Goal: Task Accomplishment & Management: Manage account settings

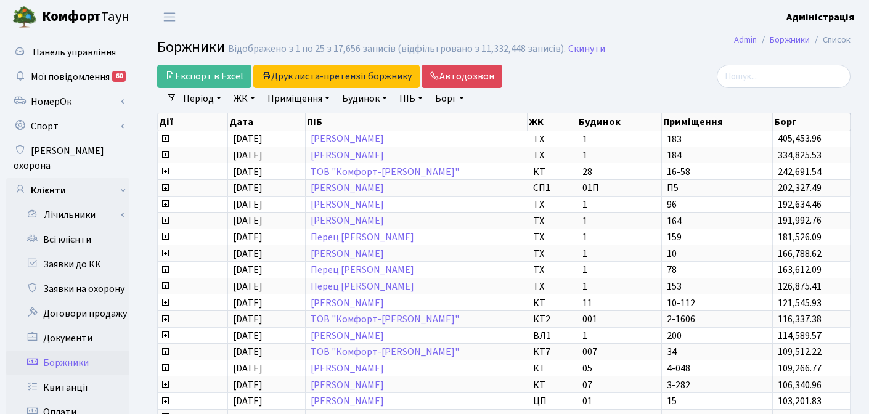
select select "25"
click at [210, 98] on link "Період" at bounding box center [202, 98] width 48 height 21
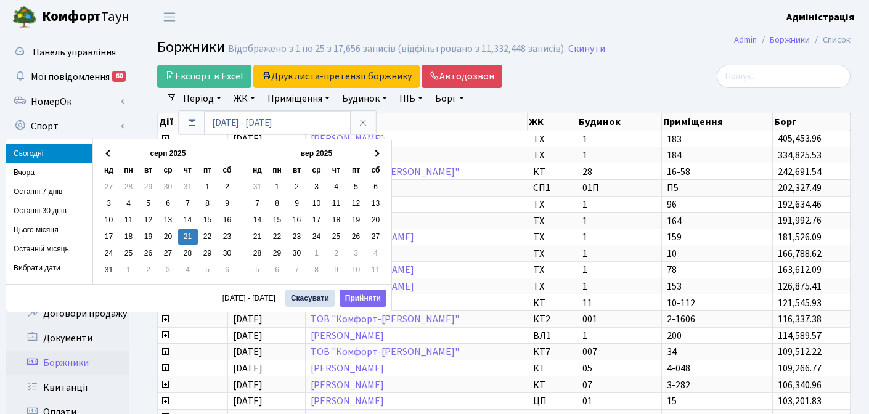
click at [144, 110] on div "Експорт в Excel Друк листа-претензії боржнику ЖК КТ ЦП ТХ КТ2 КТ3 КТ4 КТ5 КТ6 К…" at bounding box center [504, 329] width 731 height 528
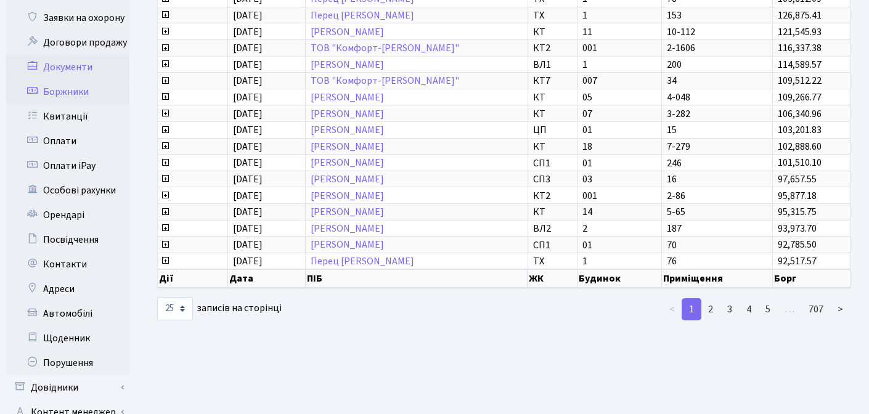
scroll to position [279, 0]
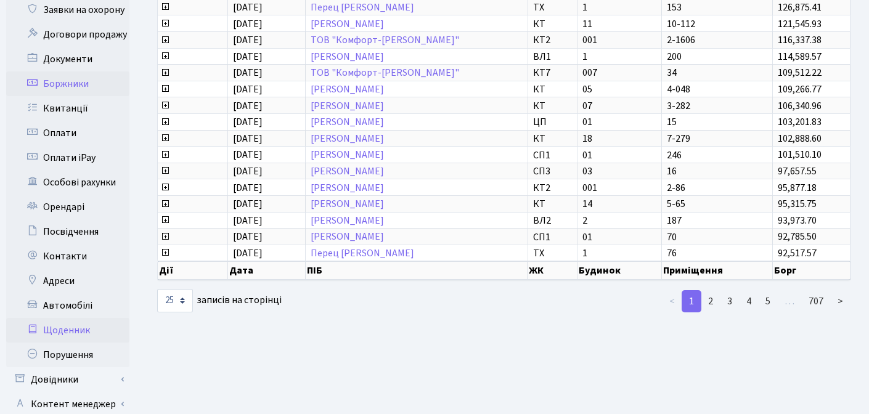
click at [80, 318] on link "Щоденник" at bounding box center [67, 330] width 123 height 25
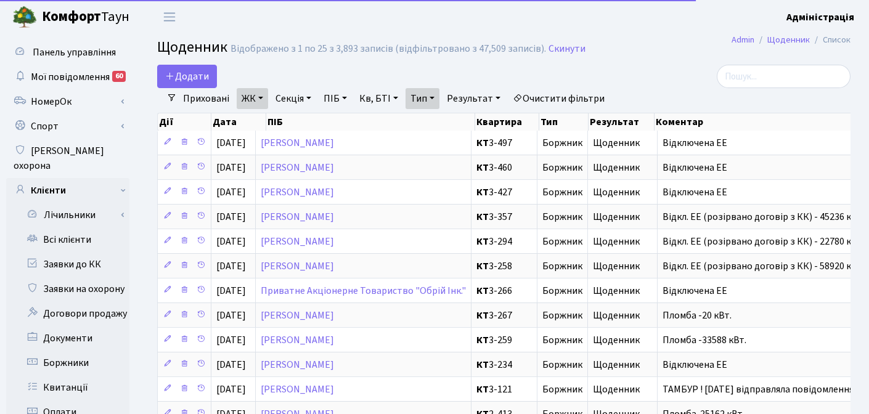
select select "25"
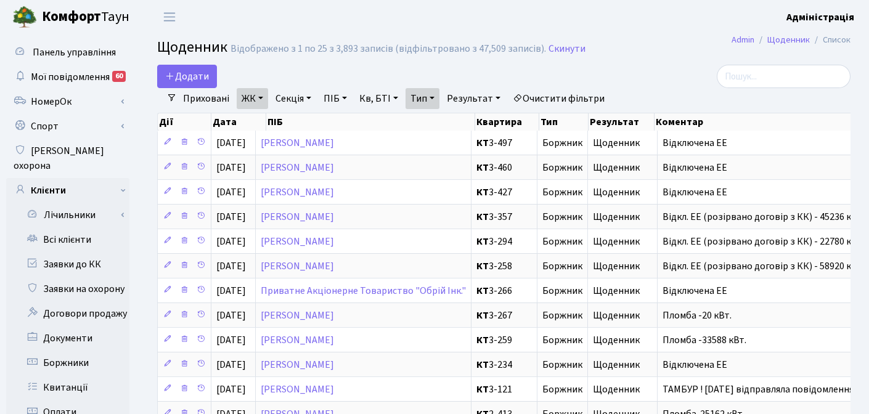
click at [563, 97] on link "Очистити фільтри" at bounding box center [559, 98] width 102 height 21
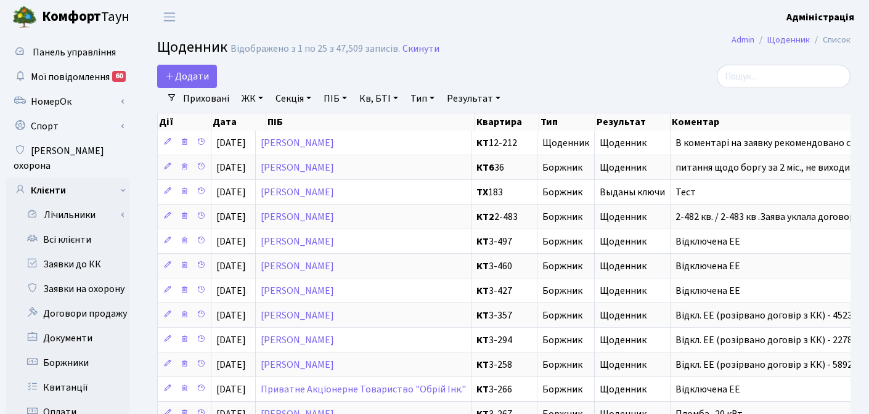
click at [574, 43] on h2 "Щоденник Відображено з 1 по 25 з 47,509 записів. Скинути" at bounding box center [504, 49] width 694 height 21
click at [570, 75] on div "Додати" at bounding box center [385, 76] width 456 height 23
click at [435, 70] on div "Додати" at bounding box center [385, 76] width 456 height 23
click at [392, 70] on div "Додати" at bounding box center [385, 76] width 456 height 23
click at [202, 76] on span "Додати" at bounding box center [187, 77] width 44 height 14
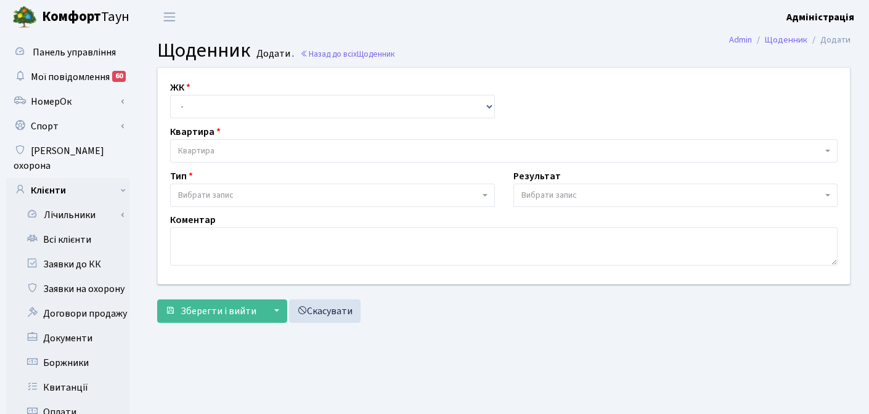
click at [75, 351] on link "Боржники" at bounding box center [67, 363] width 123 height 25
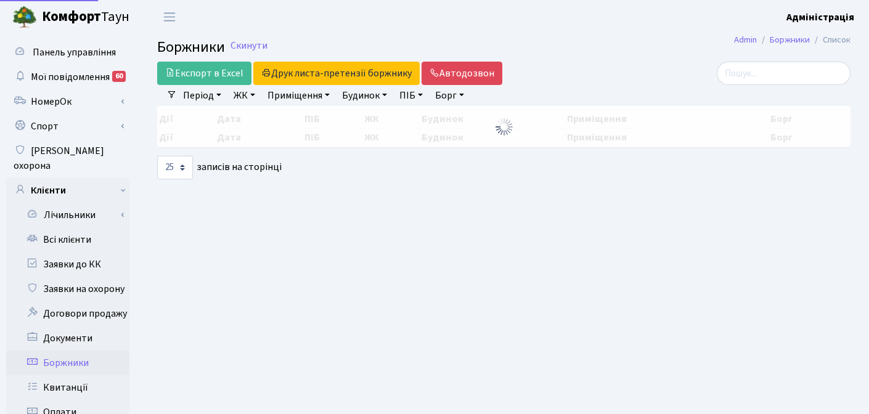
select select "25"
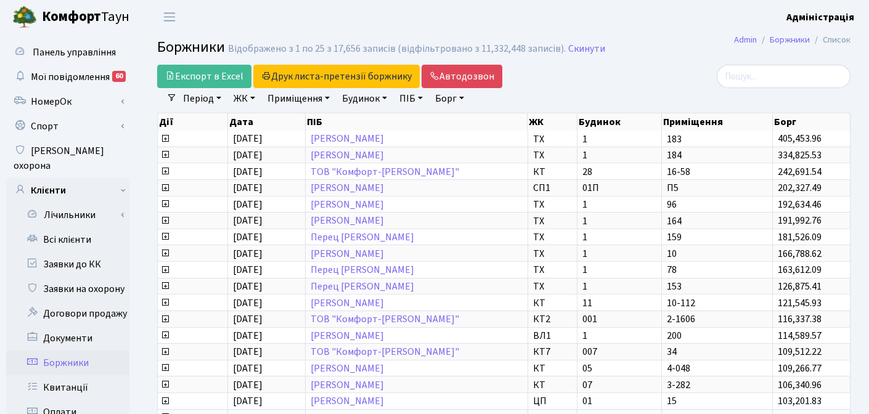
click at [243, 96] on link "ЖК" at bounding box center [244, 98] width 31 height 21
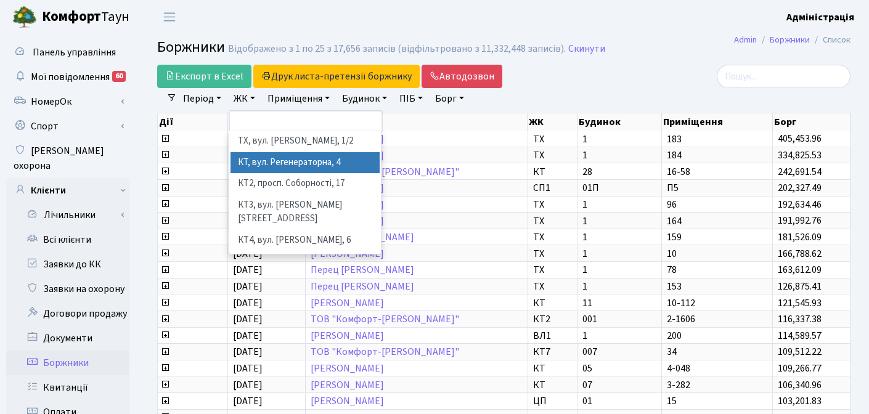
click at [252, 164] on li "КТ, вул. Регенераторна, 4" at bounding box center [305, 163] width 149 height 22
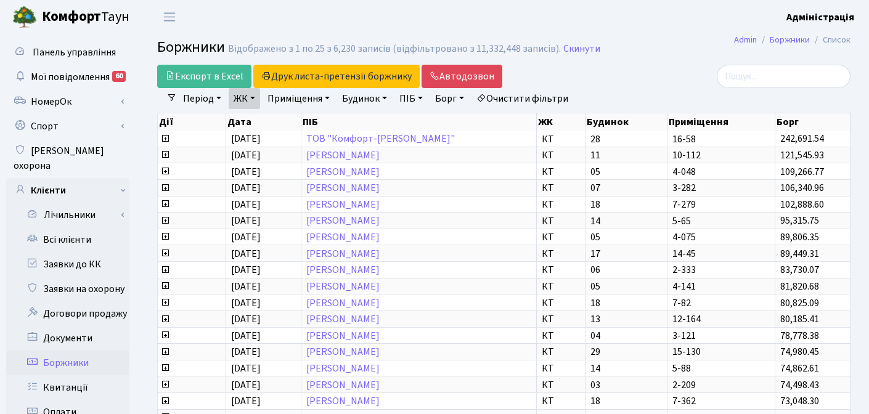
click at [249, 103] on link "ЖК" at bounding box center [244, 98] width 31 height 21
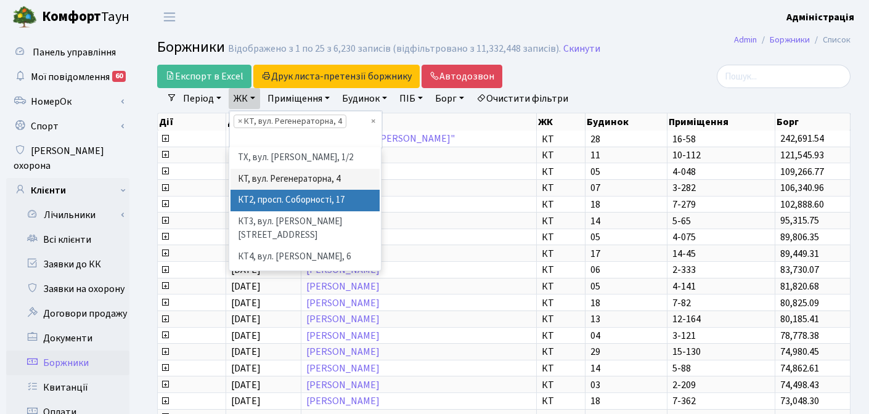
click at [252, 195] on li "КТ2, просп. Соборності, 17" at bounding box center [305, 201] width 149 height 22
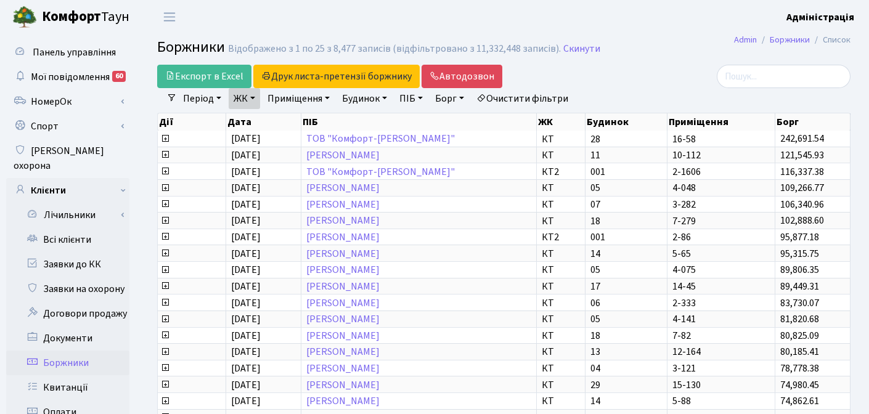
click at [247, 99] on link "ЖК" at bounding box center [244, 98] width 31 height 21
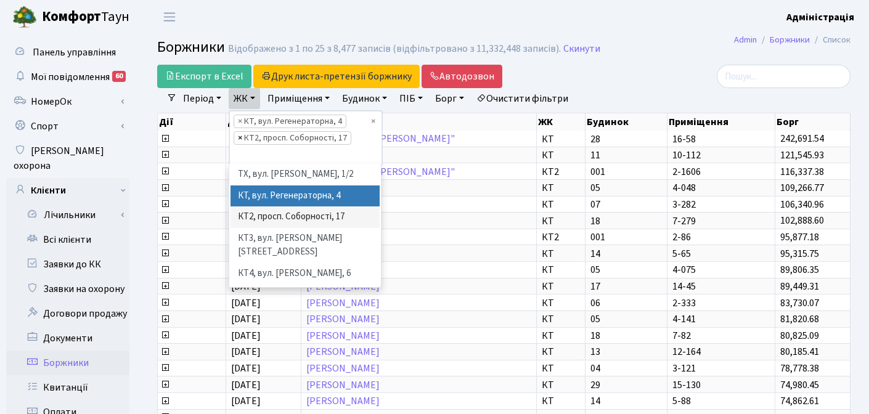
click at [240, 137] on span "×" at bounding box center [240, 138] width 4 height 12
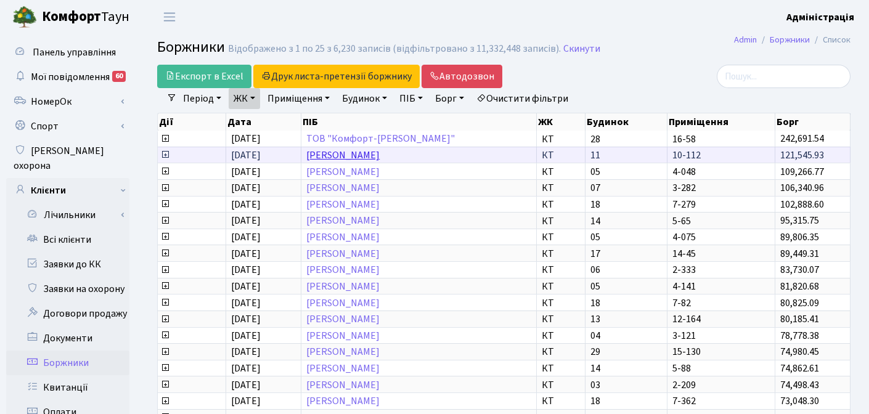
click at [380, 155] on link "[PERSON_NAME]" at bounding box center [342, 156] width 73 height 14
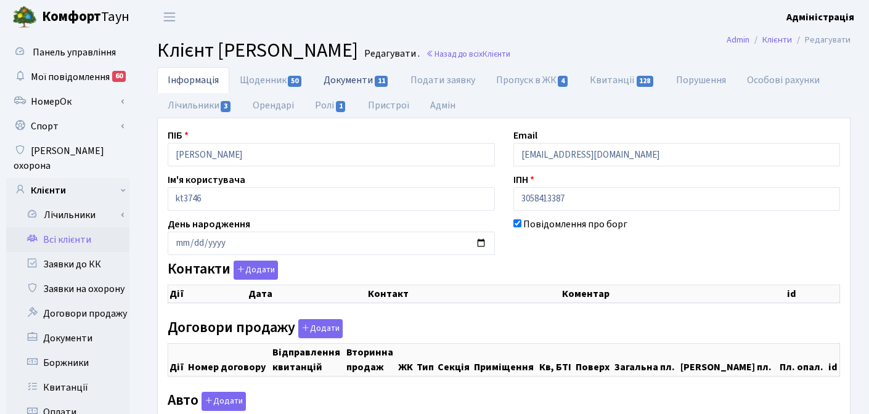
checkbox input "true"
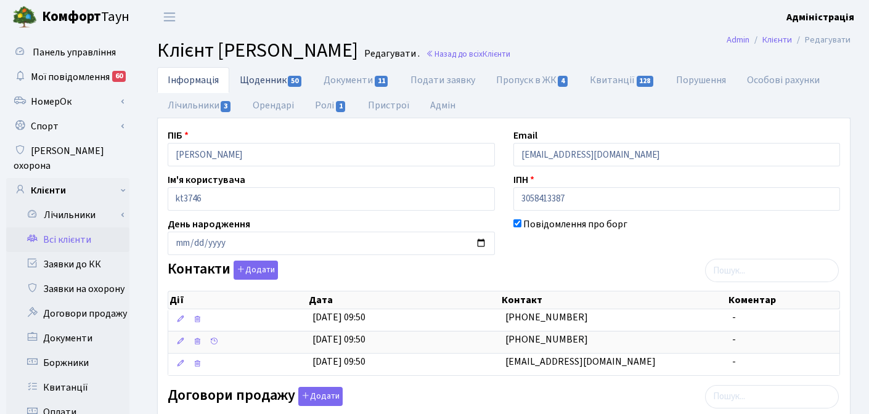
click at [266, 80] on link "Щоденник 50" at bounding box center [271, 79] width 84 height 25
select select "25"
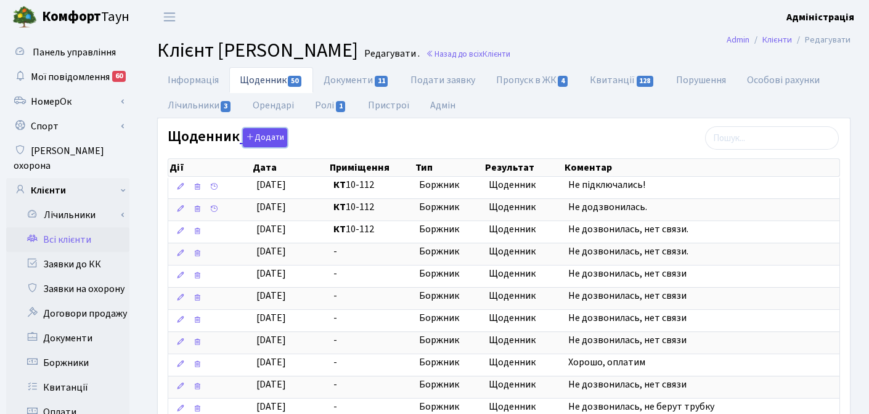
click at [259, 135] on button "Додати" at bounding box center [265, 137] width 44 height 19
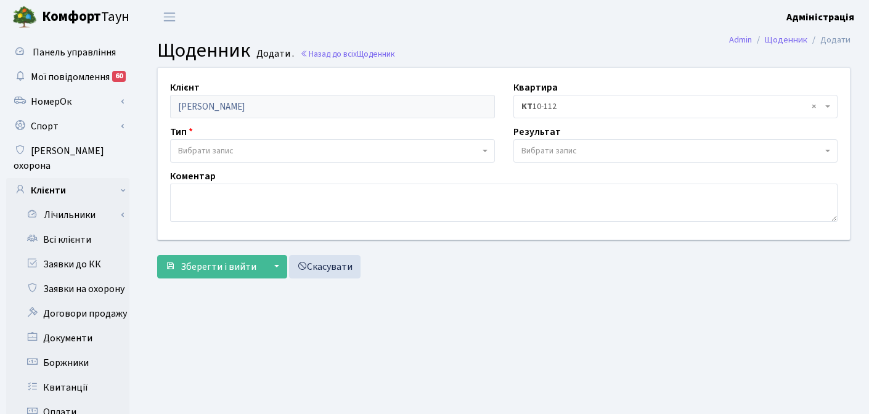
click at [278, 152] on span "Вибрати запис" at bounding box center [329, 151] width 302 height 12
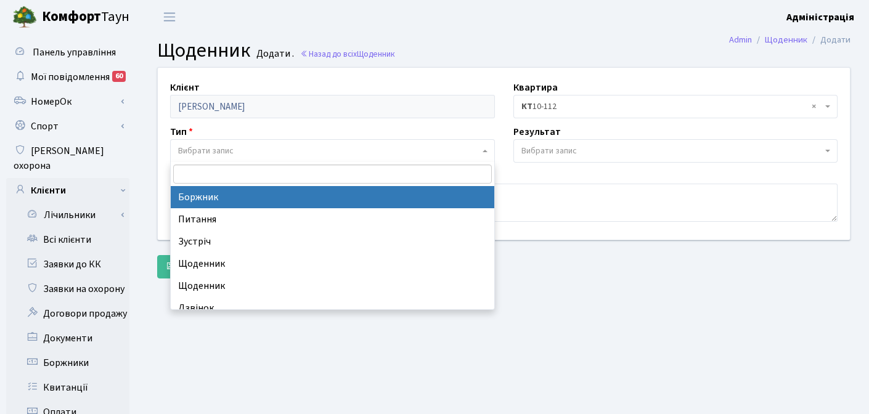
select select "189"
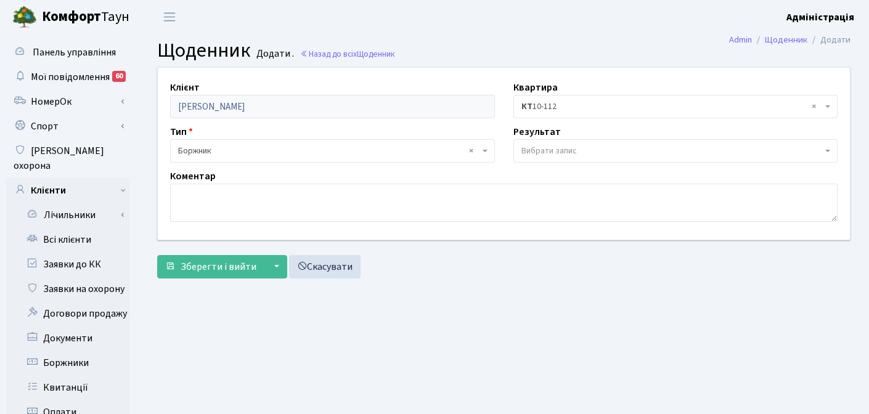
click at [575, 151] on span "Вибрати запис" at bounding box center [549, 151] width 55 height 12
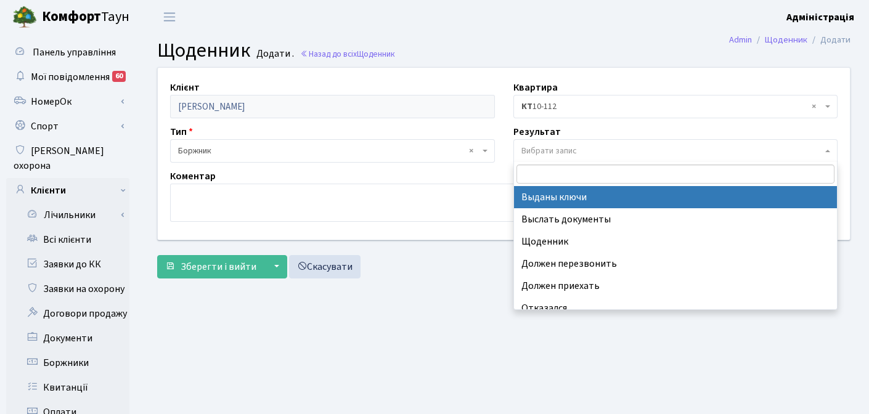
click at [487, 170] on div "Коментар" at bounding box center [504, 195] width 686 height 53
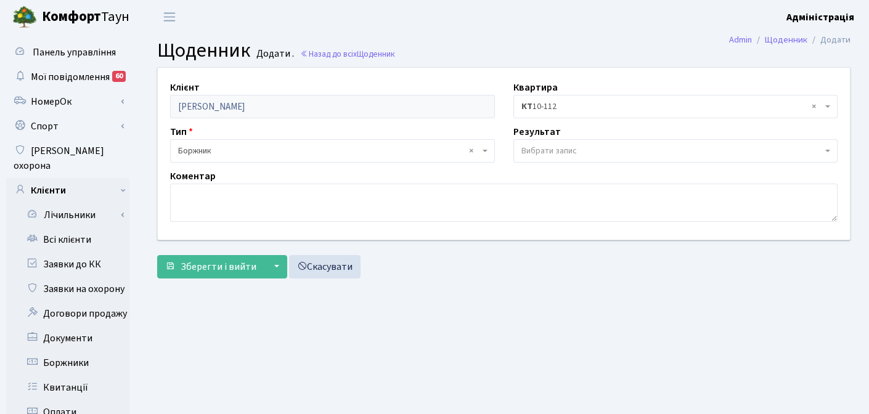
click at [554, 149] on span "Вибрати запис" at bounding box center [549, 151] width 55 height 12
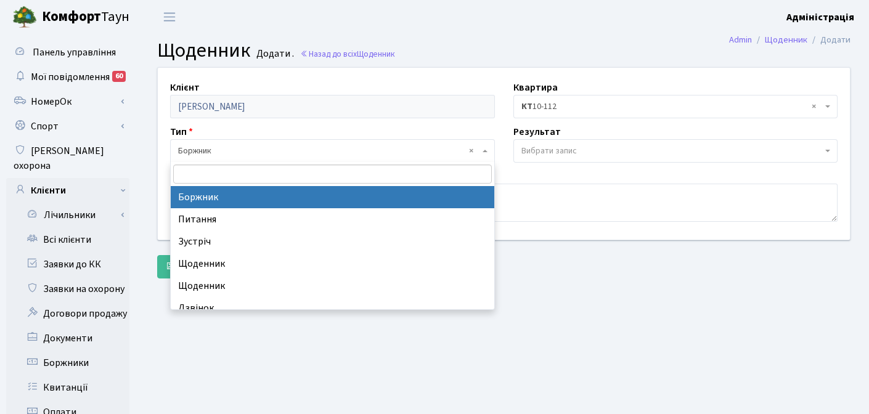
click at [414, 147] on span "× Боржник" at bounding box center [329, 151] width 302 height 12
click at [533, 173] on div "Коментар" at bounding box center [504, 195] width 686 height 53
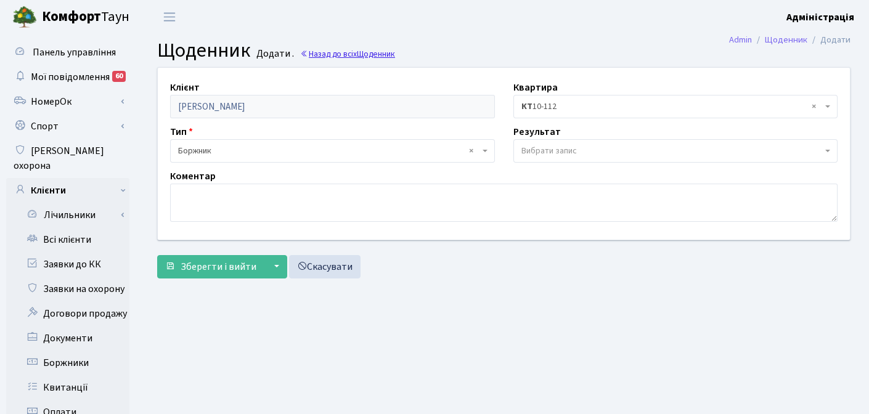
click at [362, 52] on span "Щоденник" at bounding box center [376, 54] width 38 height 12
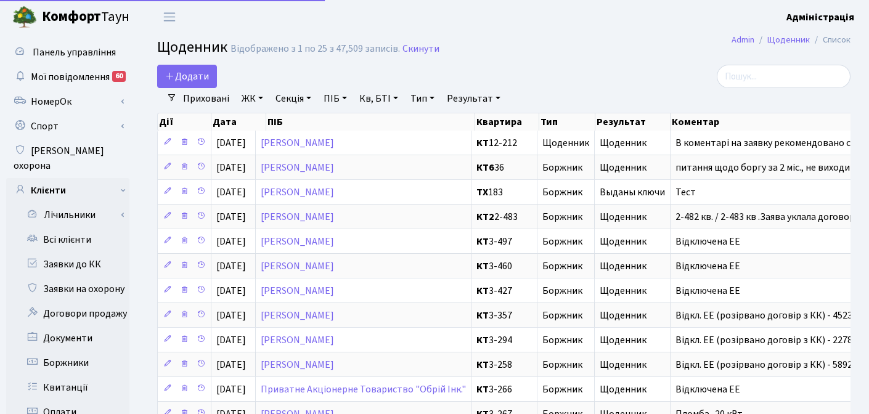
select select "25"
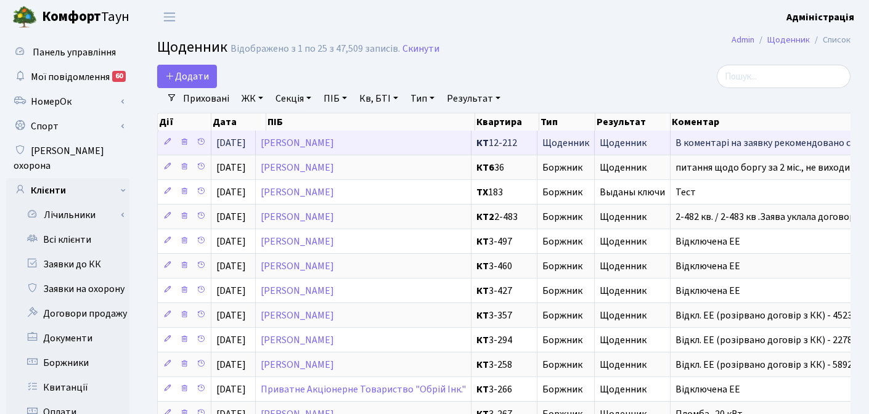
click at [572, 141] on span "Щоденник" at bounding box center [566, 143] width 47 height 10
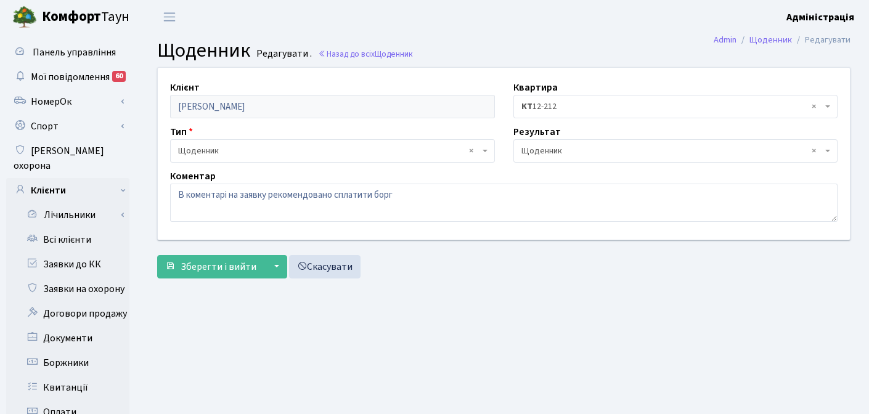
click at [149, 168] on div "Клієнт Котенко Денис Петрович Квартира - <b>КТ</b>&nbsp;&nbsp;&nbsp;&nbsp;12-21…" at bounding box center [504, 154] width 711 height 172
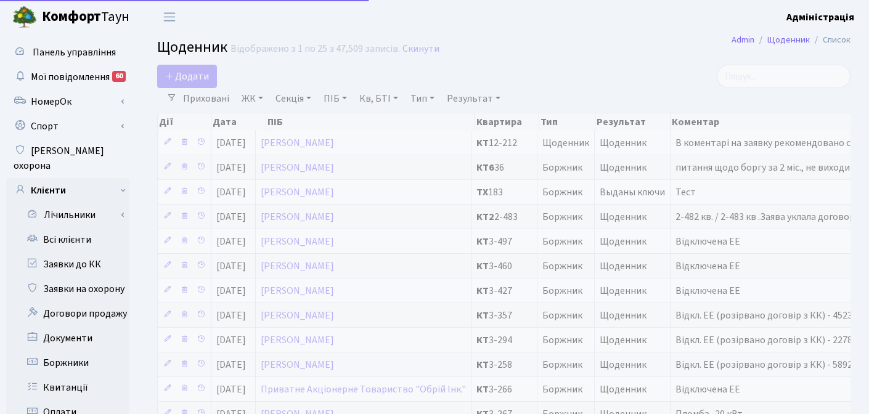
select select "25"
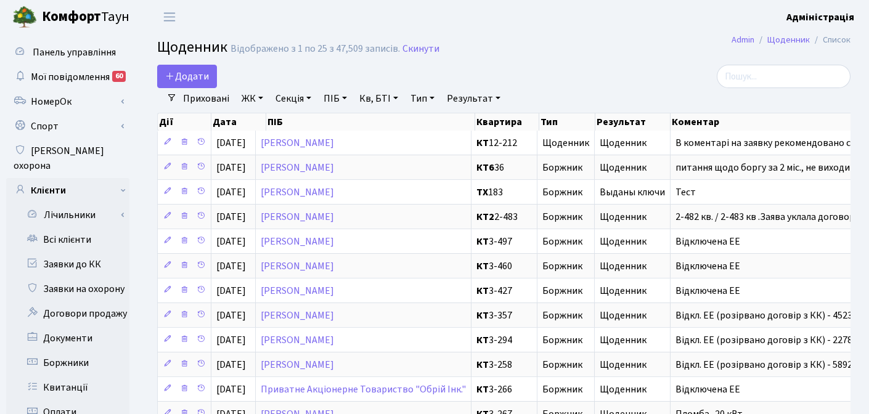
click at [610, 76] on div "Додати" at bounding box center [385, 76] width 456 height 23
click at [576, 79] on div "Додати" at bounding box center [385, 76] width 456 height 23
click at [599, 73] on div "Додати" at bounding box center [385, 76] width 456 height 23
click at [425, 97] on link "Тип" at bounding box center [423, 98] width 34 height 21
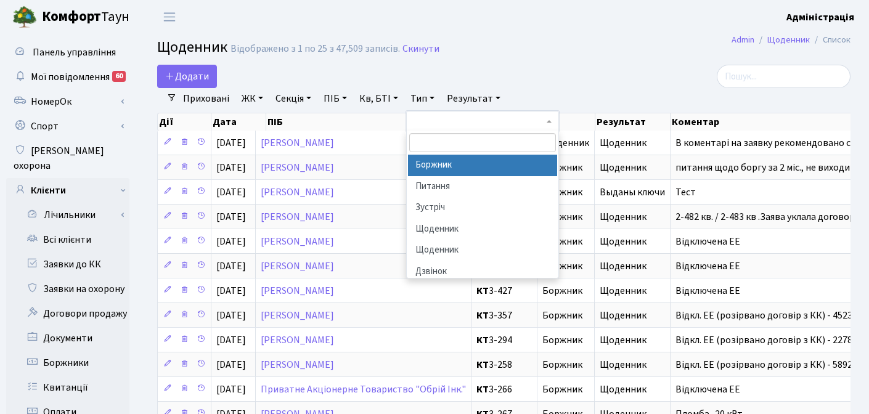
click at [596, 58] on h2 "Щоденник Відображено з 1 по 25 з 47,509 записів. Скинути" at bounding box center [504, 49] width 694 height 21
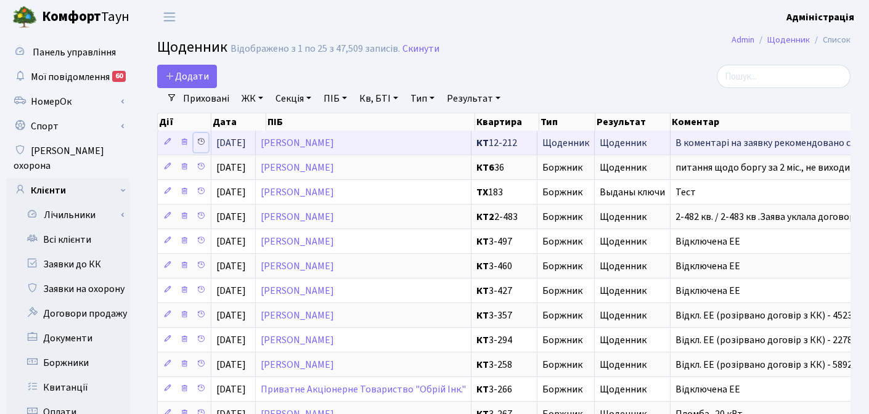
click at [199, 139] on icon at bounding box center [201, 141] width 9 height 9
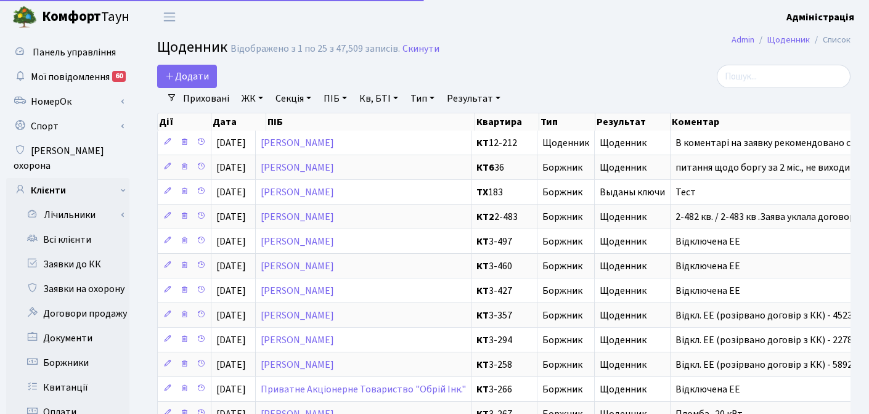
select select "25"
click at [578, 92] on li "Очистити фільтри" at bounding box center [559, 98] width 102 height 21
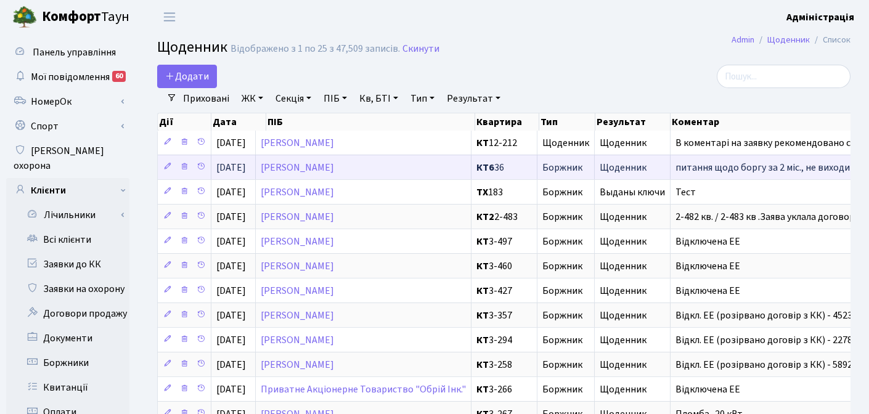
click at [619, 166] on span "Щоденник" at bounding box center [632, 168] width 65 height 10
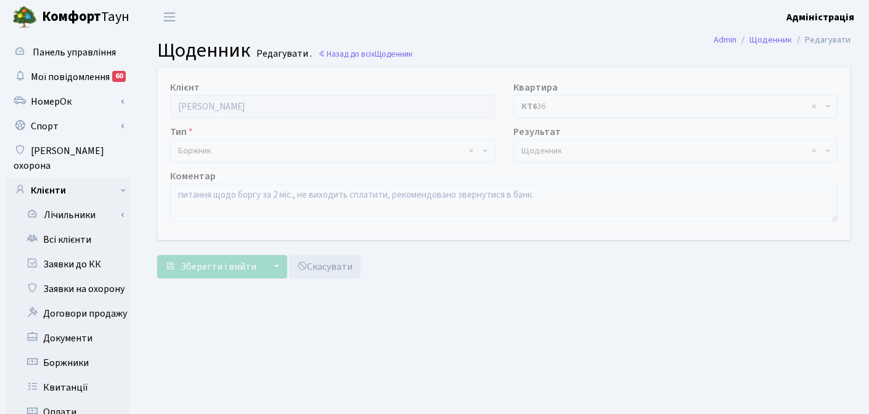
click at [553, 154] on span "× Щоденник" at bounding box center [673, 151] width 302 height 12
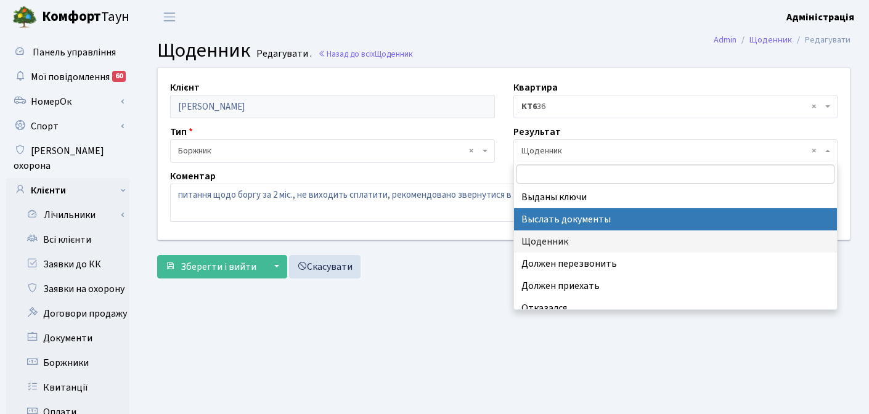
click at [477, 230] on div "Клієнт [PERSON_NAME] Квартира - <b>КТ6</b>&nbsp;&nbsp;&nbsp;36 × КТ6 36 Тип - Б…" at bounding box center [504, 154] width 711 height 172
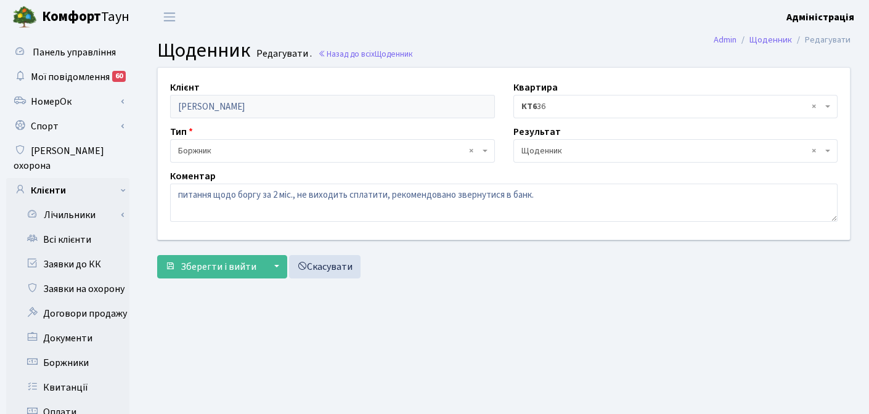
click at [546, 154] on span "× Щоденник" at bounding box center [673, 151] width 302 height 12
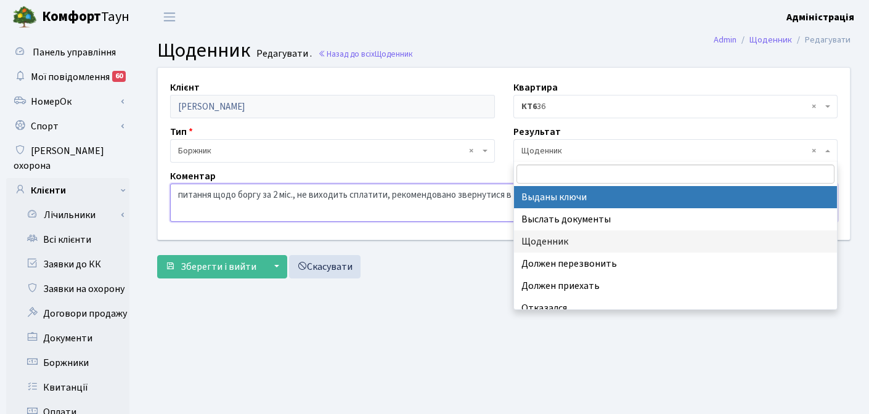
click at [484, 211] on textarea "питання щодо боргу за 2 міс., не виходить сплатити, рекомендовано звернутися в …" at bounding box center [504, 203] width 668 height 38
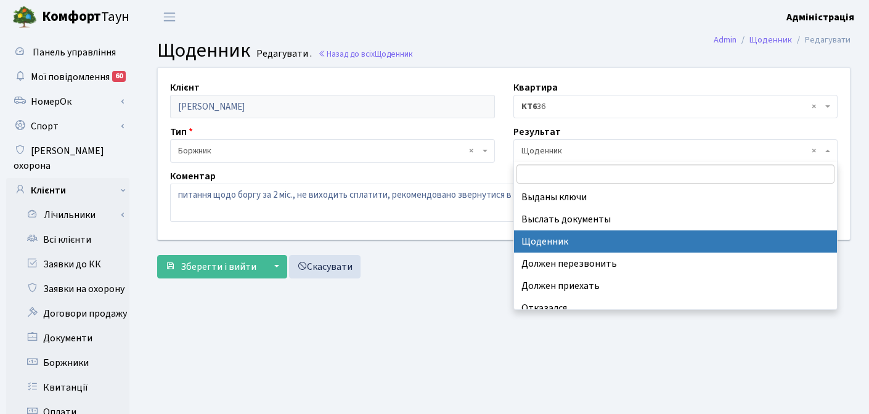
click at [562, 147] on span "× Щоденник" at bounding box center [673, 151] width 302 height 12
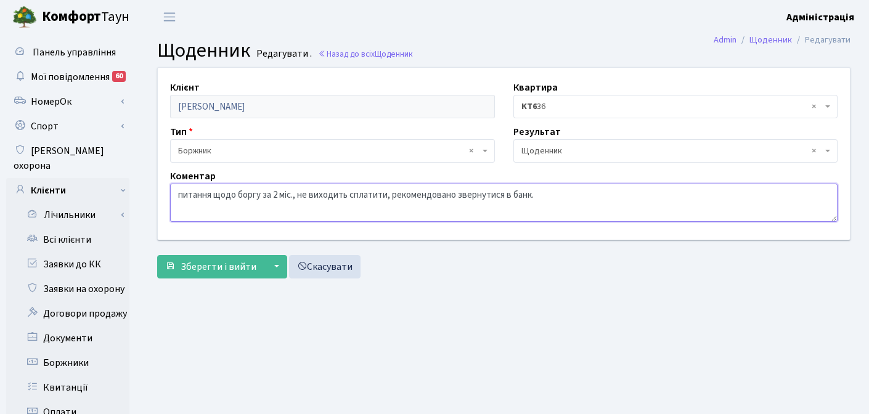
click at [386, 208] on textarea "питання щодо боргу за 2 міс., не виходить сплатити, рекомендовано звернутися в …" at bounding box center [504, 203] width 668 height 38
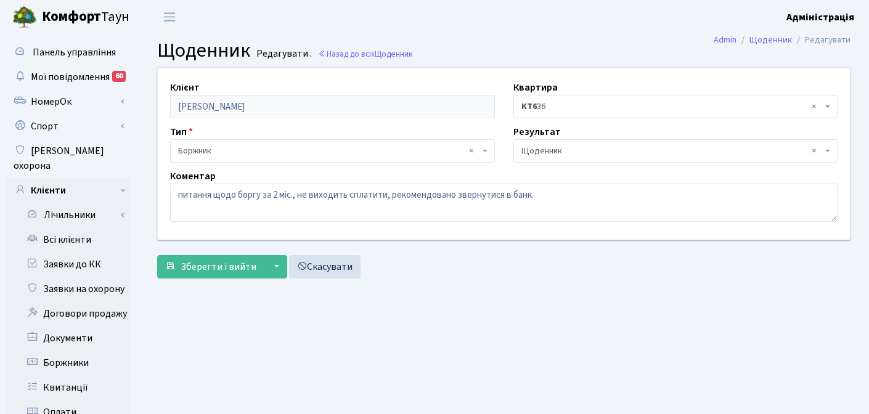
click at [507, 281] on div "Клієнт Янов Володимир Петрович Квартира - <b>КТ6</b>&nbsp;&nbsp;&nbsp;36 × КТ6 …" at bounding box center [504, 175] width 712 height 217
click at [575, 153] on span "× Щоденник" at bounding box center [673, 151] width 302 height 12
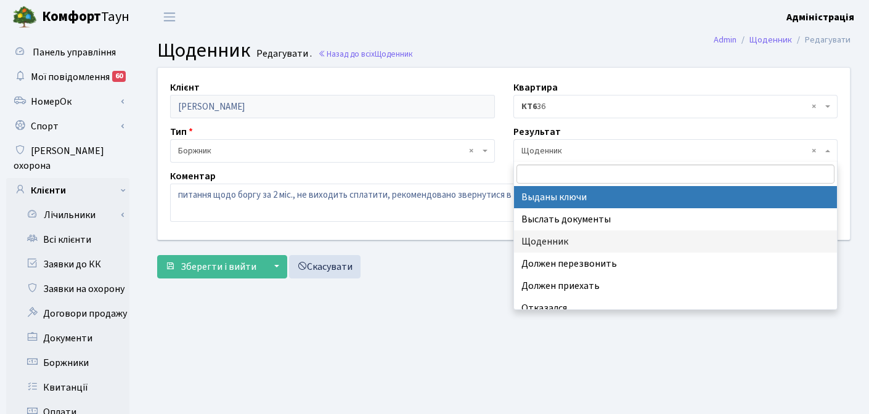
click at [477, 254] on form "Клієнт Янов Володимир Петрович Квартира - <b>КТ6</b>&nbsp;&nbsp;&nbsp;36 × КТ6 …" at bounding box center [504, 172] width 694 height 211
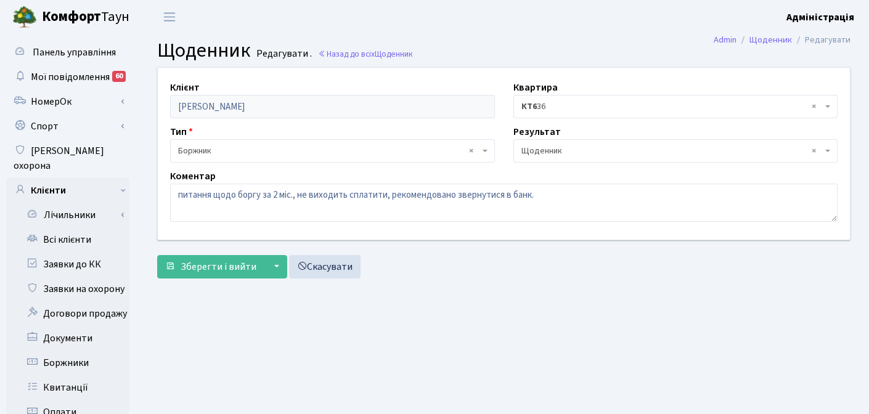
click at [575, 148] on span "× Щоденник" at bounding box center [673, 151] width 302 height 12
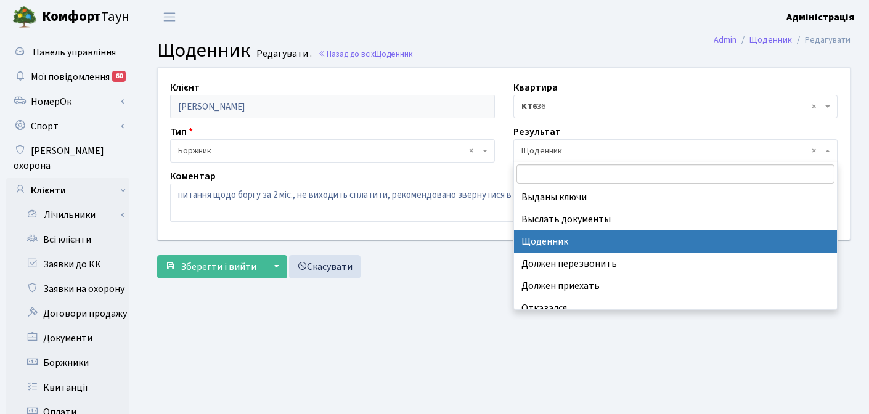
click at [488, 256] on div "Зберегти і вийти ▼ Зберегти та продовжити редагування Зберегти та створити Скас…" at bounding box center [504, 266] width 694 height 23
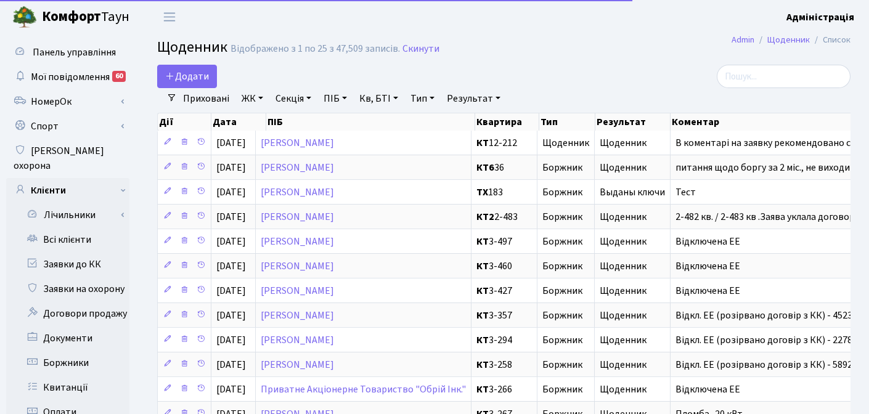
select select "25"
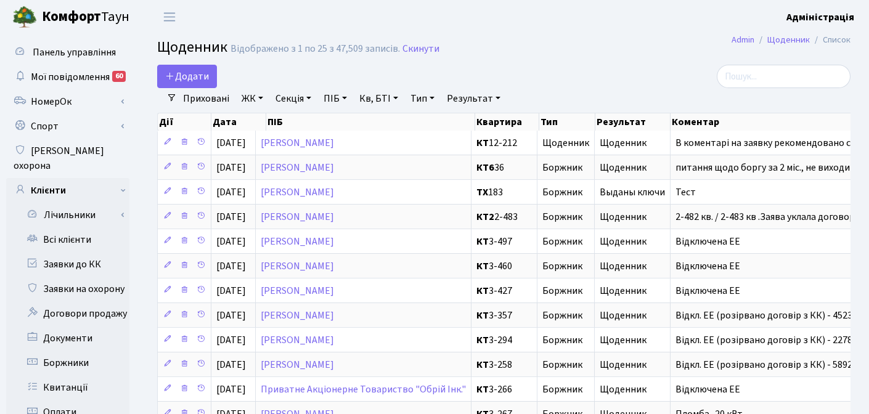
click at [649, 82] on div at bounding box center [741, 76] width 219 height 23
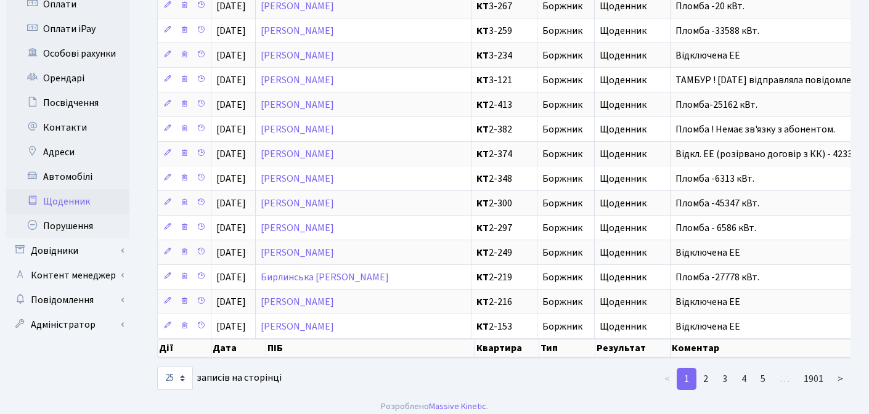
scroll to position [416, 0]
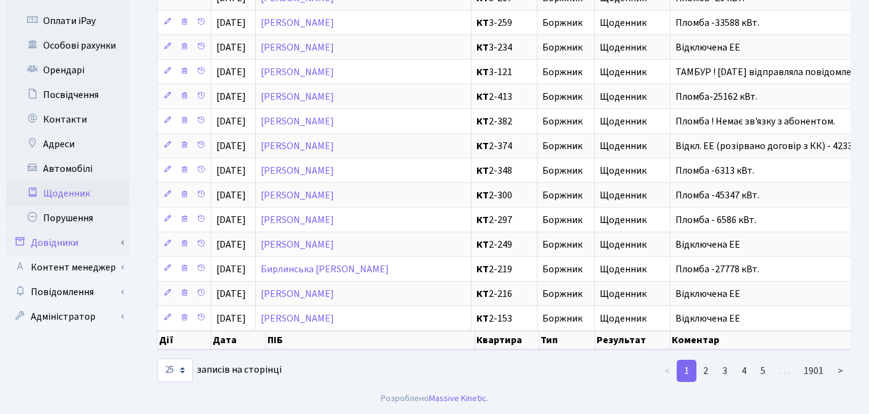
click at [55, 231] on link "Довідники" at bounding box center [67, 243] width 123 height 25
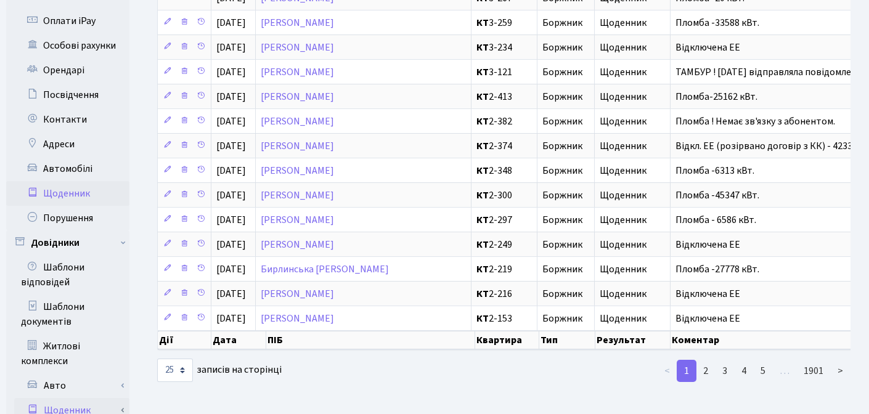
click at [57, 398] on link "Щоденник" at bounding box center [71, 410] width 115 height 25
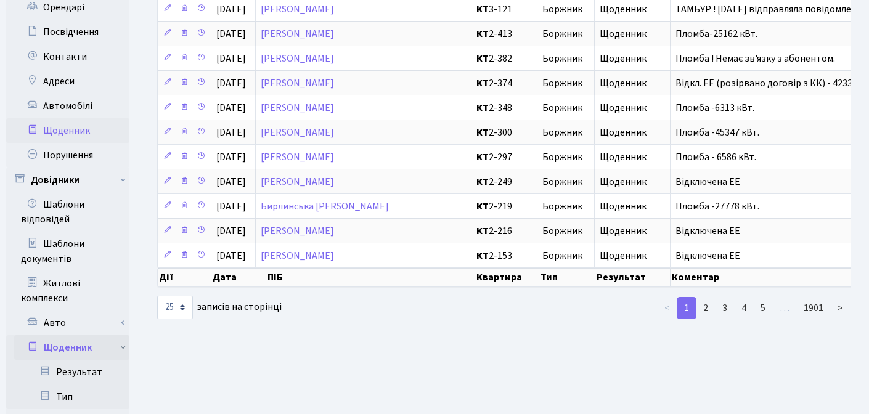
scroll to position [507, 0]
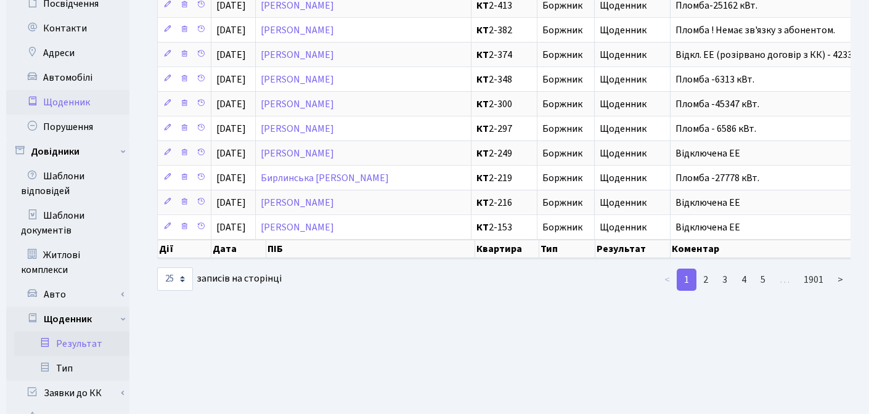
click at [78, 332] on link "Результат" at bounding box center [71, 344] width 115 height 25
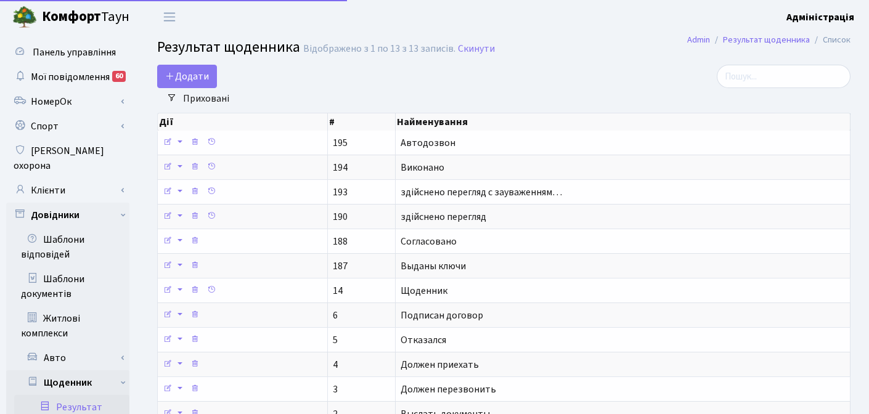
select select "25"
drag, startPoint x: 423, startPoint y: 144, endPoint x: 451, endPoint y: 77, distance: 72.9
click at [451, 77] on div "Додати Фільтри Приховані Очистити фільтри Дії # Найменування Дії # Найменування…" at bounding box center [504, 284] width 712 height 439
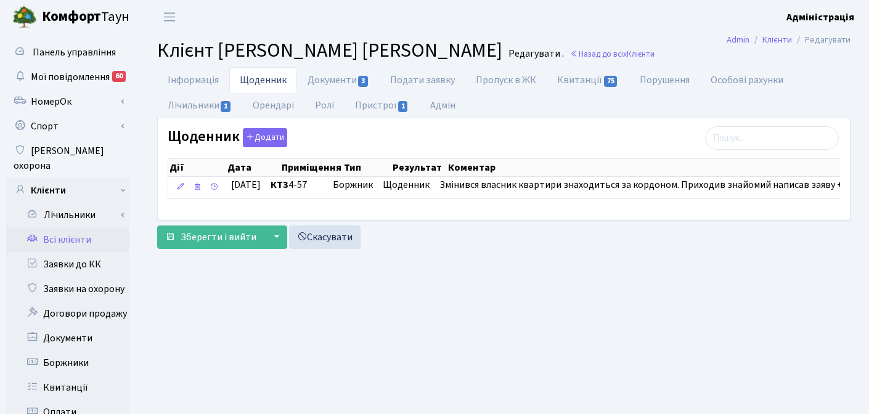
scroll to position [329, 0]
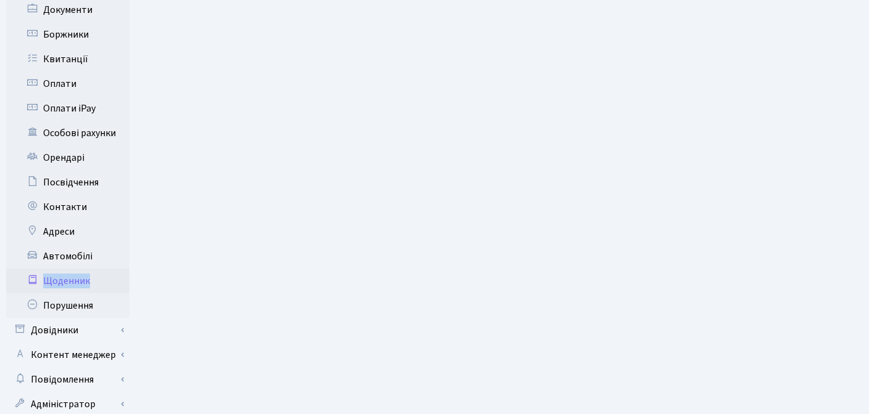
click at [69, 269] on link "Щоденник" at bounding box center [67, 281] width 123 height 25
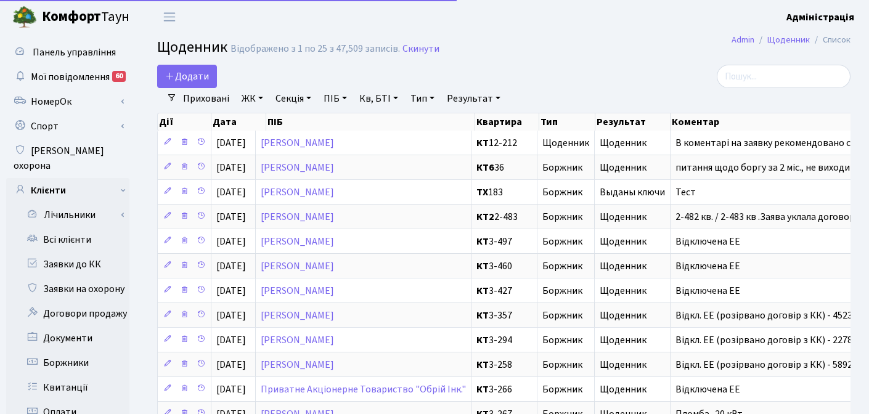
select select "25"
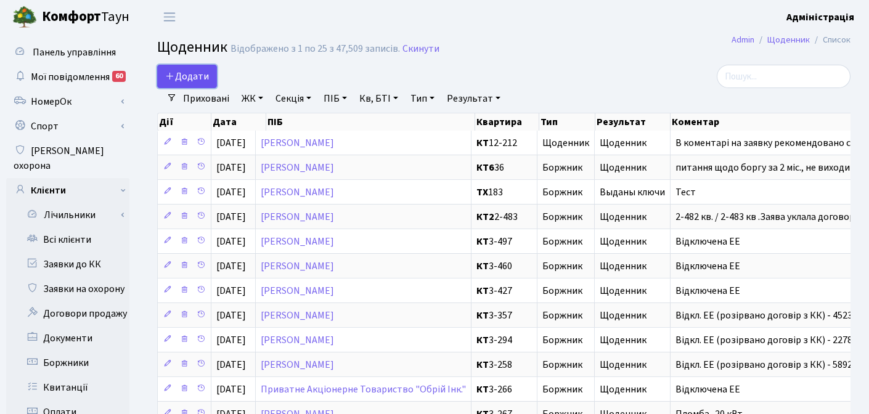
click at [191, 75] on span "Додати" at bounding box center [187, 77] width 44 height 14
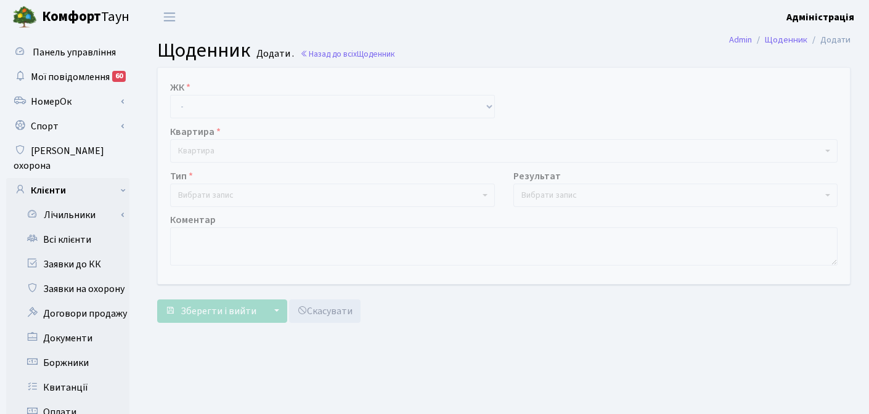
click at [379, 197] on span "Вибрати запис" at bounding box center [329, 195] width 302 height 12
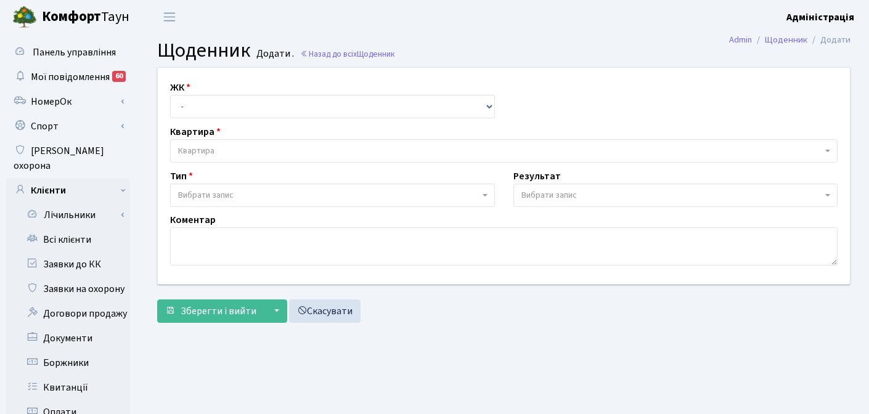
click at [578, 276] on div "ЖК - ТХ, вул. [STREET_ADDRESS] Регенераторна, 4 КТ2, просп. [STREET_ADDRESS] [S…" at bounding box center [504, 176] width 711 height 216
click at [575, 196] on span "Вибрати запис" at bounding box center [549, 195] width 55 height 12
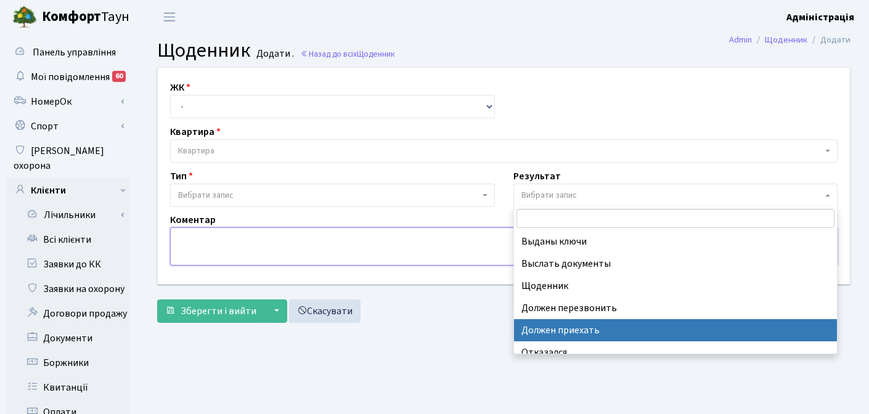
click at [454, 258] on textarea at bounding box center [504, 247] width 668 height 38
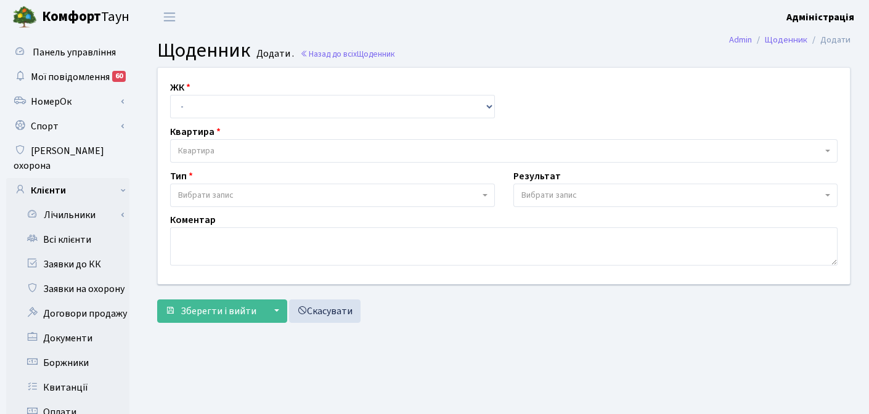
click at [388, 310] on div "Зберегти і вийти ▼ Зберегти та продовжити редагування Зберегти та створити Скас…" at bounding box center [504, 311] width 694 height 23
click at [76, 252] on link "Заявки до КК" at bounding box center [67, 264] width 123 height 25
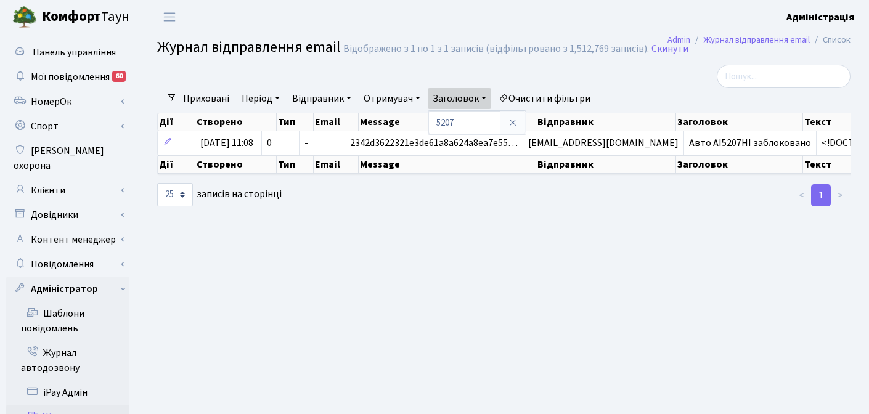
select select "25"
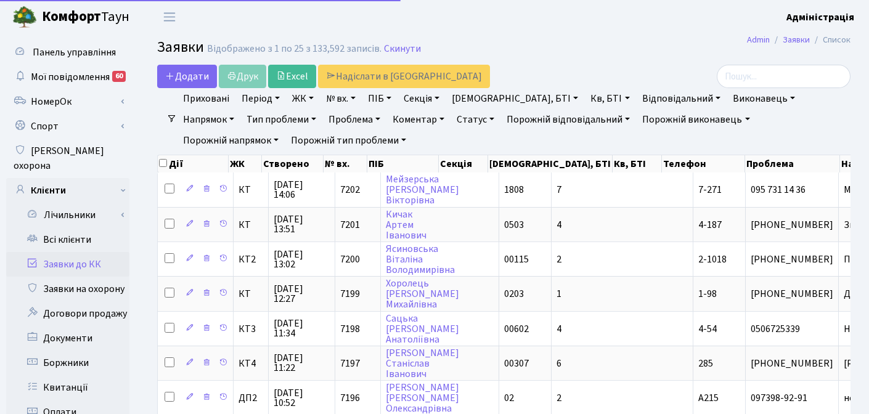
select select "25"
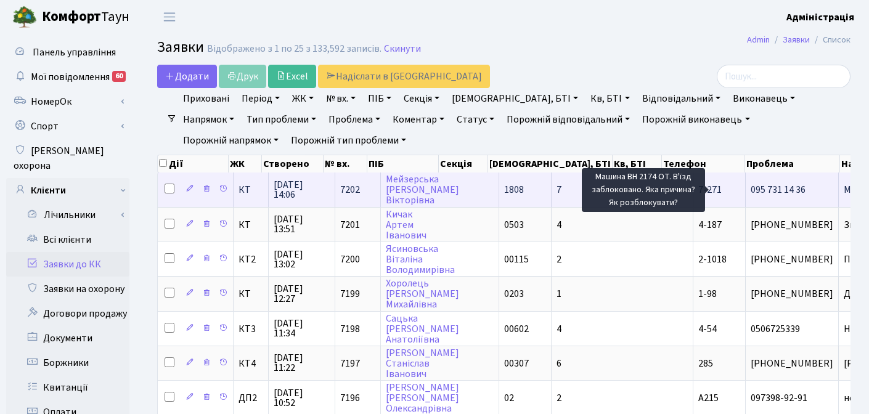
click at [844, 187] on span "Машина ВН 2174[...]" at bounding box center [886, 190] width 84 height 14
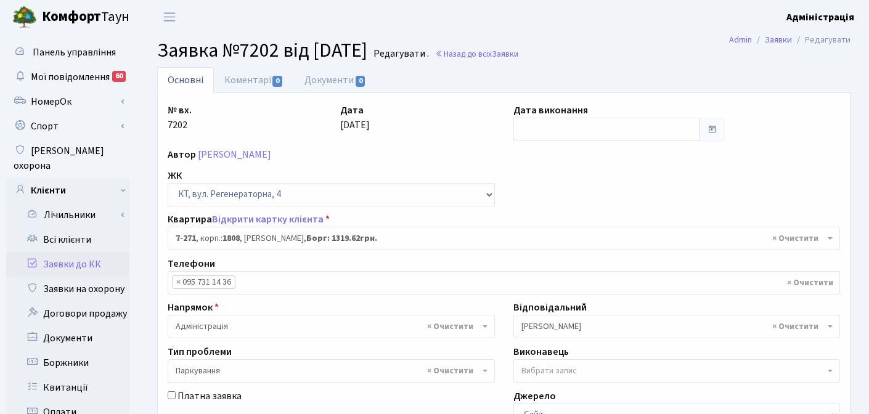
select select "4879"
select select "66"
click at [242, 83] on link "Коментарі 0" at bounding box center [254, 79] width 80 height 25
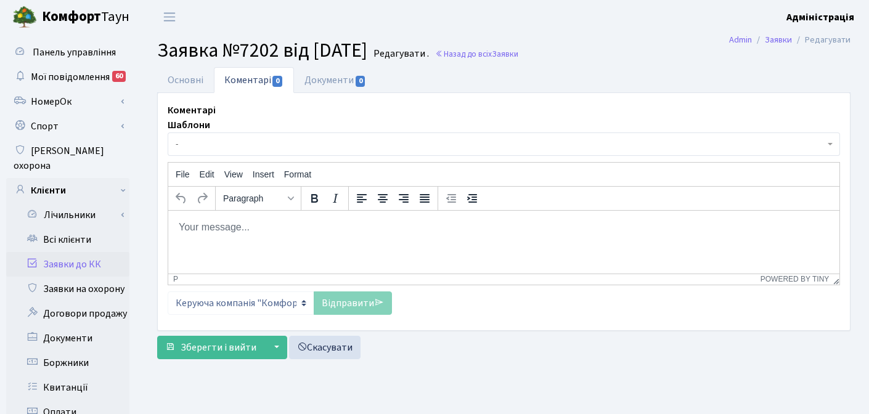
click at [228, 144] on span "-" at bounding box center [500, 144] width 649 height 12
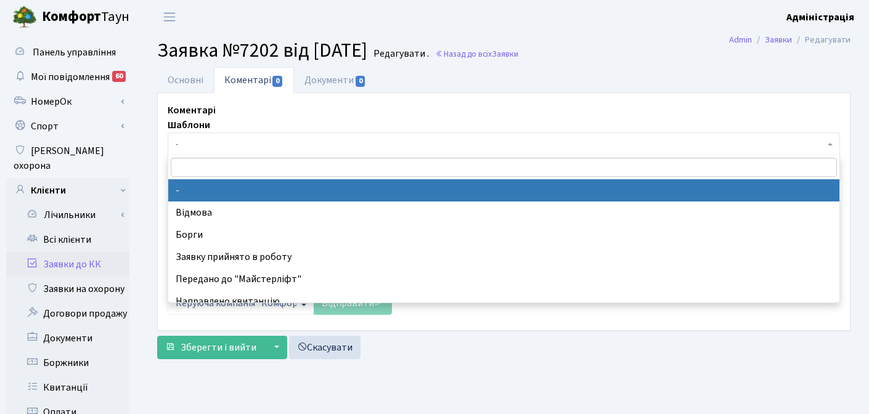
click at [147, 171] on div "Основні Коментарі 0 Документи 0 № вх. 7202 Дата [DATE] Дата виконання Автор [PE…" at bounding box center [504, 216] width 731 height 298
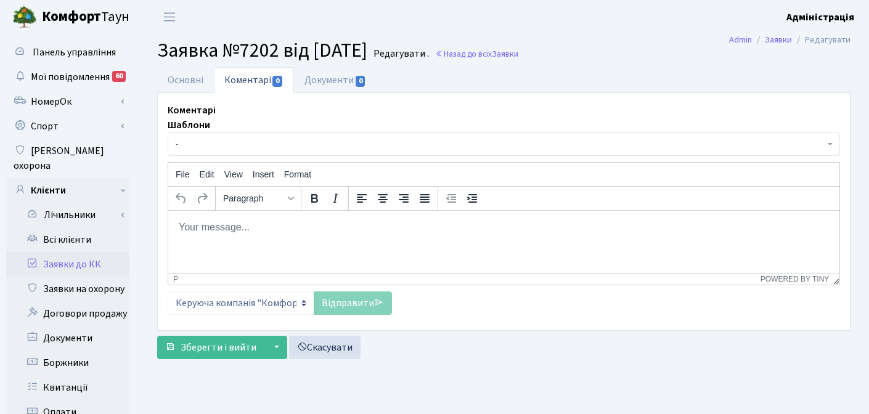
click at [216, 143] on span "-" at bounding box center [500, 144] width 649 height 12
click at [219, 145] on span "Відмова" at bounding box center [500, 144] width 649 height 12
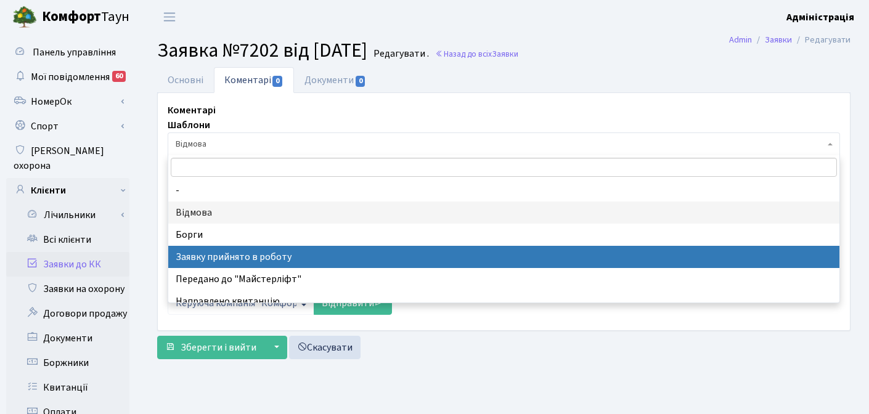
select select "7"
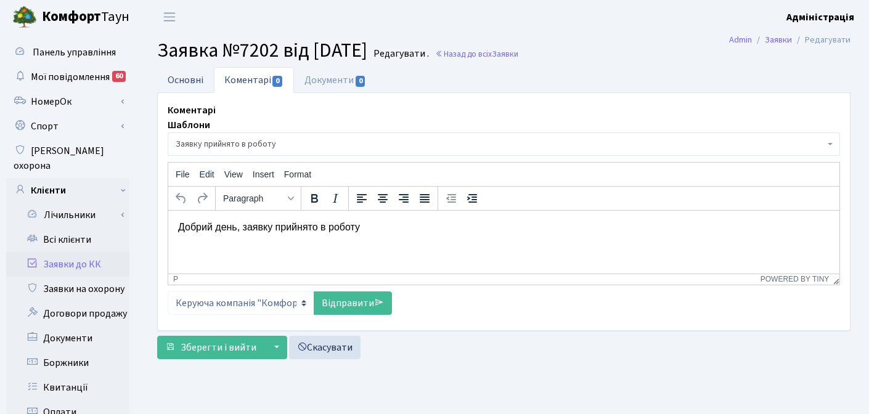
click at [181, 76] on link "Основні" at bounding box center [185, 79] width 57 height 25
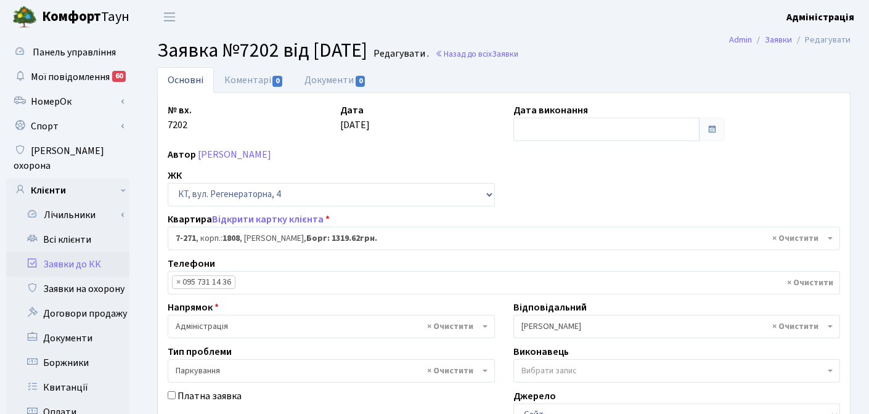
click at [99, 252] on link "Заявки до КК" at bounding box center [67, 264] width 123 height 25
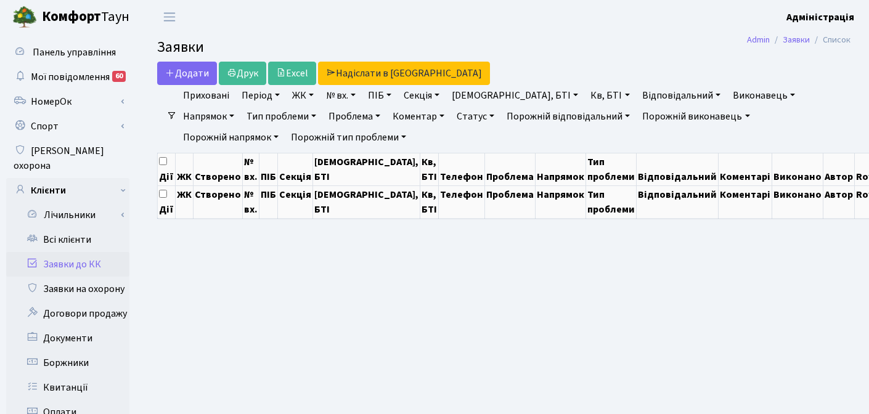
select select "25"
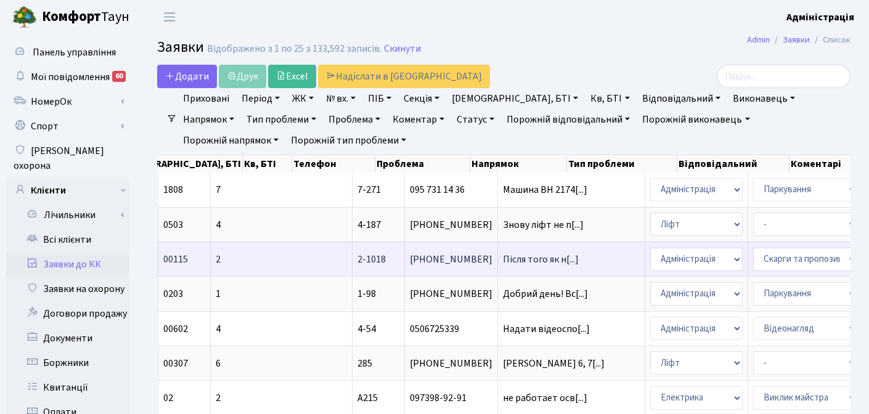
scroll to position [0, 303]
